Goal: Information Seeking & Learning: Learn about a topic

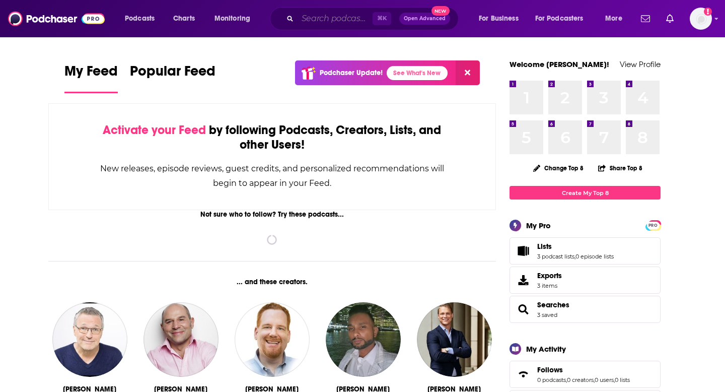
click at [328, 20] on input "Search podcasts, credits, & more..." at bounding box center [335, 19] width 75 height 16
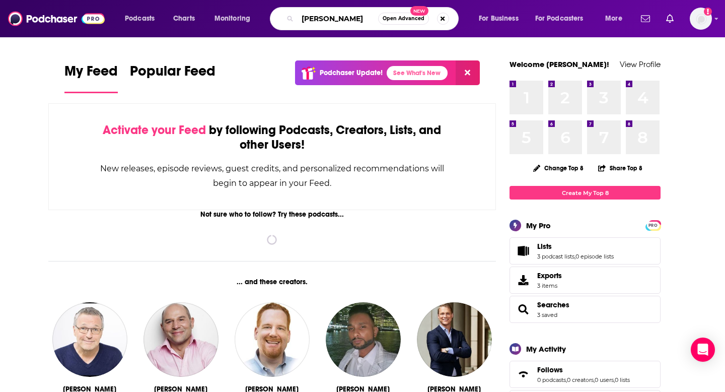
type input "[PERSON_NAME]"
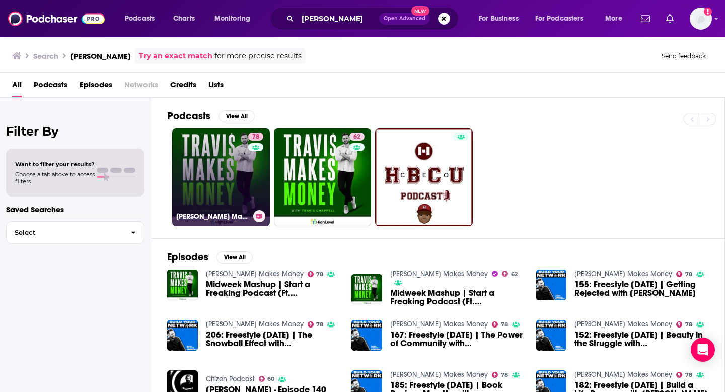
click at [207, 149] on link "78 [PERSON_NAME] Makes Money" at bounding box center [221, 177] width 98 height 98
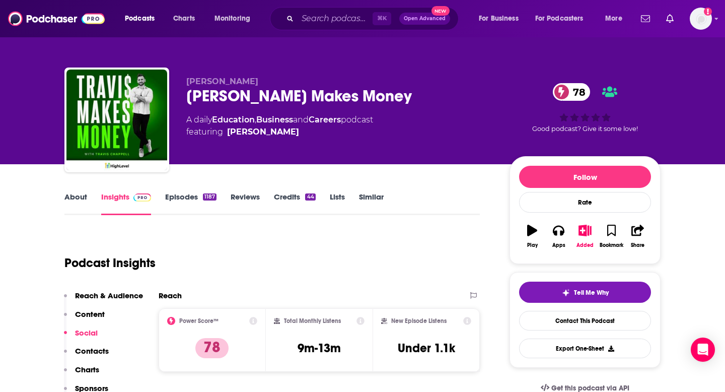
click at [173, 196] on link "Episodes 1187" at bounding box center [190, 203] width 51 height 23
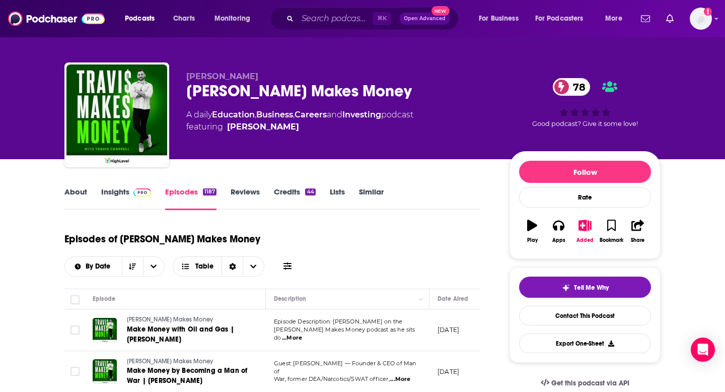
scroll to position [240, 0]
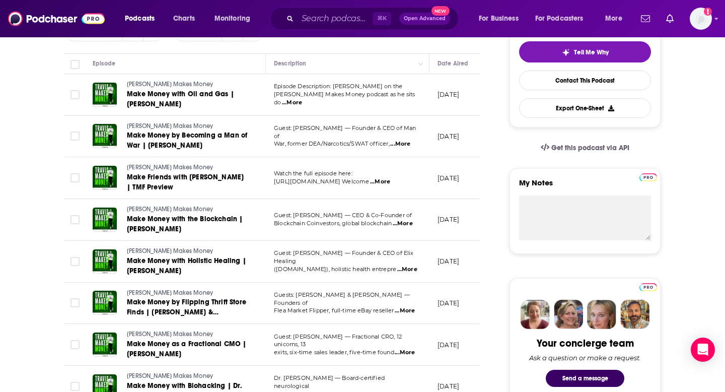
click at [402, 390] on span "...More" at bounding box center [403, 394] width 20 height 8
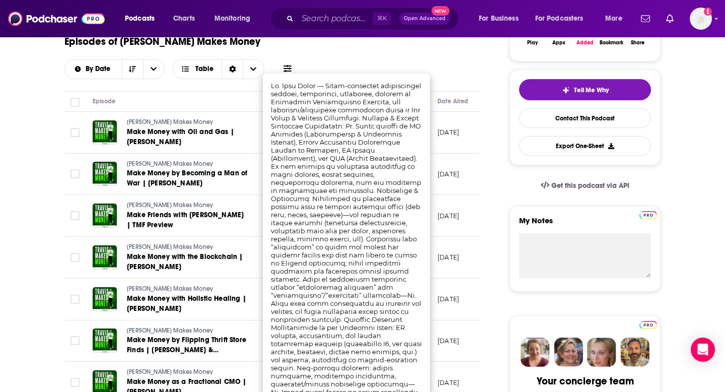
scroll to position [0, 0]
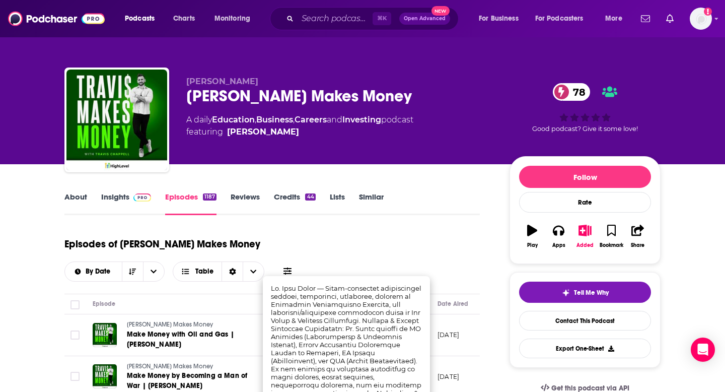
click at [82, 194] on link "About" at bounding box center [75, 203] width 23 height 23
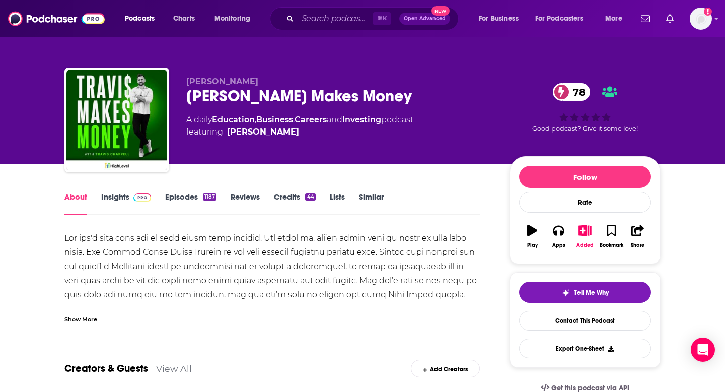
click at [138, 196] on img at bounding box center [142, 197] width 18 height 8
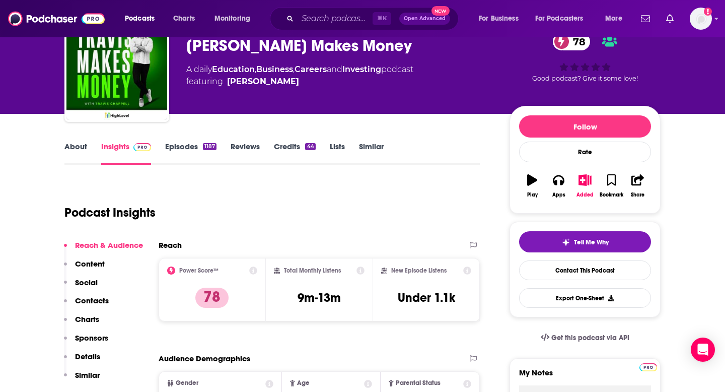
scroll to position [126, 0]
